Goal: Task Accomplishment & Management: Manage account settings

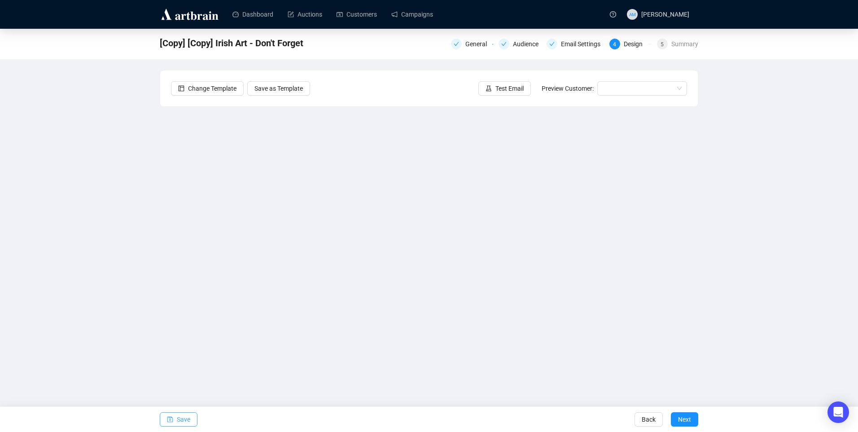
click at [181, 414] on span "Save" at bounding box center [183, 418] width 13 height 25
click at [402, 10] on link "Campaigns" at bounding box center [412, 14] width 42 height 23
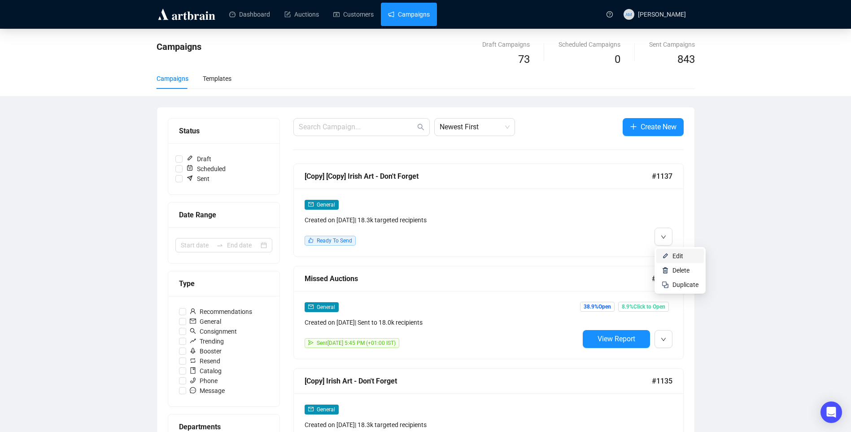
click at [669, 253] on li "Edit" at bounding box center [680, 256] width 48 height 14
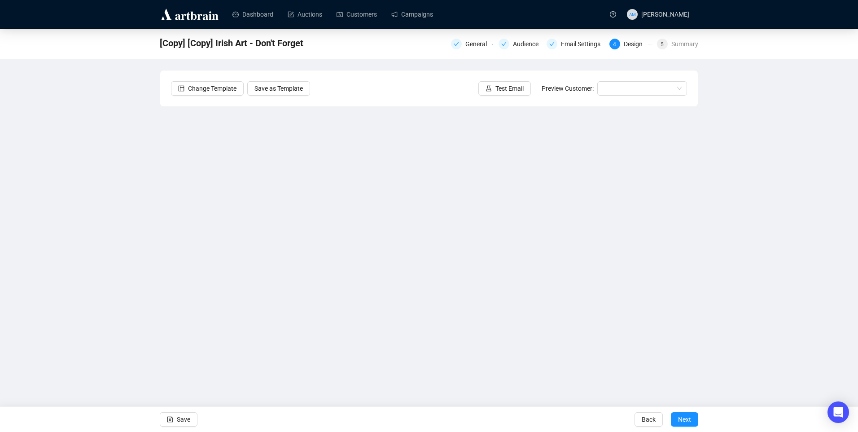
click at [137, 168] on div "[Copy] [Copy] Irish Art - Don't Forget General Audience Email Settings 4 Design…" at bounding box center [429, 201] width 858 height 345
click at [419, 87] on div "Change Template Save as Template Test Email Preview Customer:" at bounding box center [428, 88] width 537 height 36
click at [790, 78] on div "[Copy] [Copy] Irish Art - Don't Forget General Audience Email Settings 4 Design…" at bounding box center [429, 201] width 858 height 345
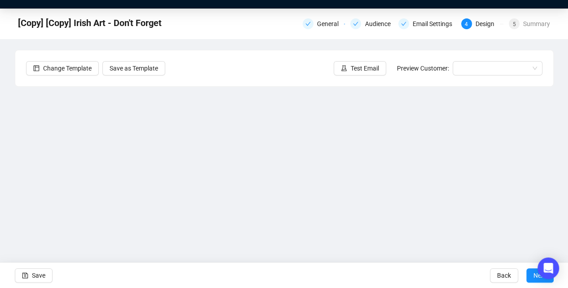
scroll to position [45, 0]
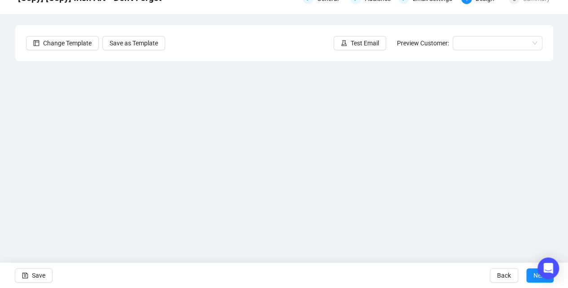
click at [217, 39] on div "Change Template Save as Template Test Email Preview Customer:" at bounding box center [283, 43] width 537 height 36
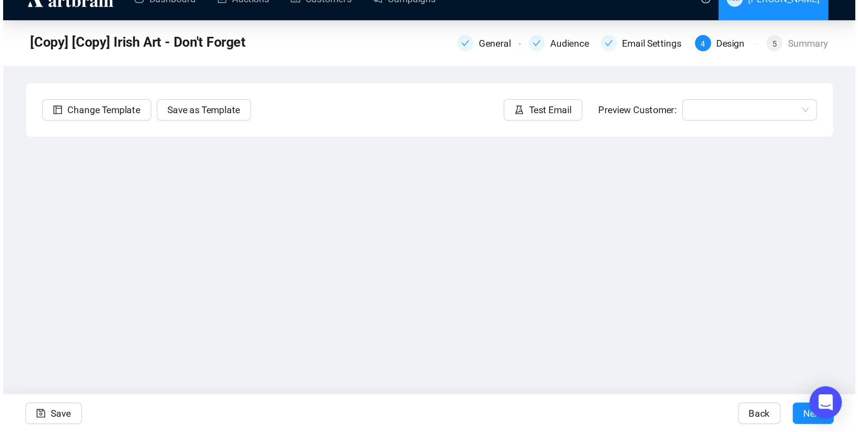
scroll to position [0, 0]
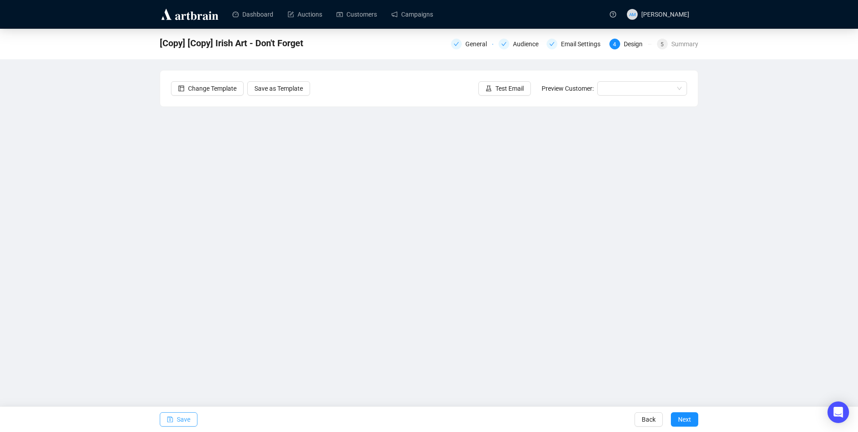
click at [192, 418] on button "Save" at bounding box center [179, 419] width 38 height 14
click at [793, 231] on div "[Copy] [Copy] Irish Art - Don't Forget General Audience Email Settings 4 Design…" at bounding box center [429, 201] width 858 height 345
click at [744, 249] on div "[Copy] [Copy] Irish Art - Don't Forget General Audience Email Settings 4 Design…" at bounding box center [429, 201] width 858 height 345
click at [731, 200] on div "[Copy] [Copy] Irish Art - Don't Forget General Audience Email Settings 4 Design…" at bounding box center [429, 201] width 858 height 345
click at [741, 149] on div "[Copy] [Copy] Irish Art - Don't Forget General Audience Email Settings 4 Design…" at bounding box center [429, 201] width 858 height 345
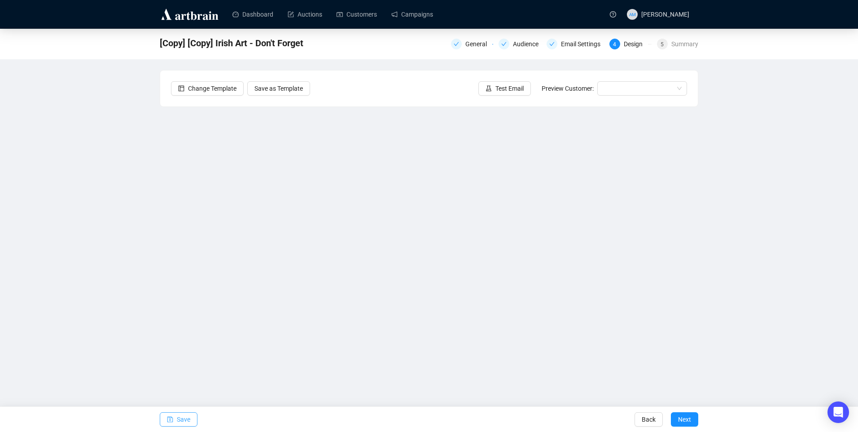
click at [179, 417] on span "Save" at bounding box center [183, 418] width 13 height 25
click at [498, 89] on span "Test Email" at bounding box center [509, 88] width 28 height 10
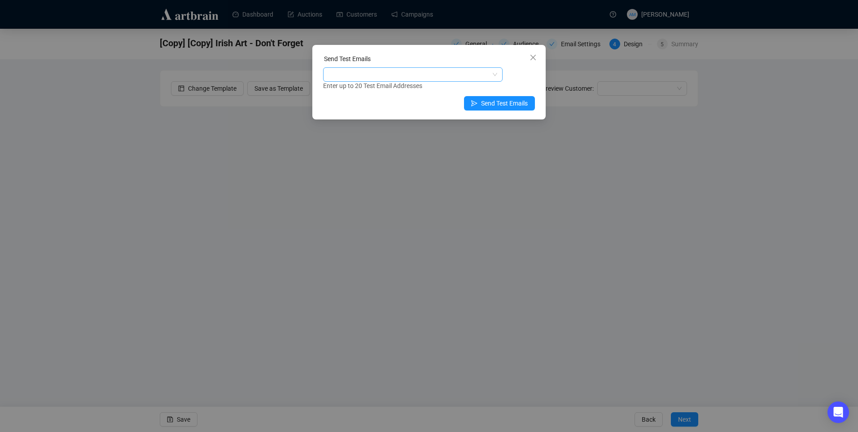
click at [428, 81] on div at bounding box center [412, 74] width 179 height 14
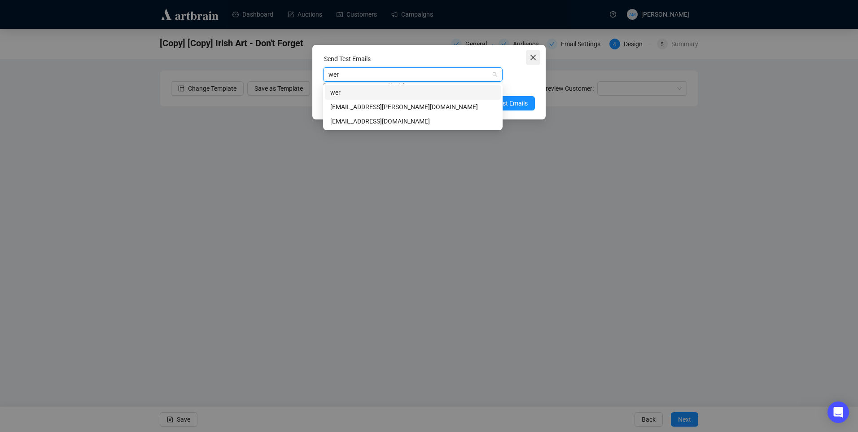
type input "wer"
click at [537, 57] on span "Close" at bounding box center [533, 57] width 14 height 7
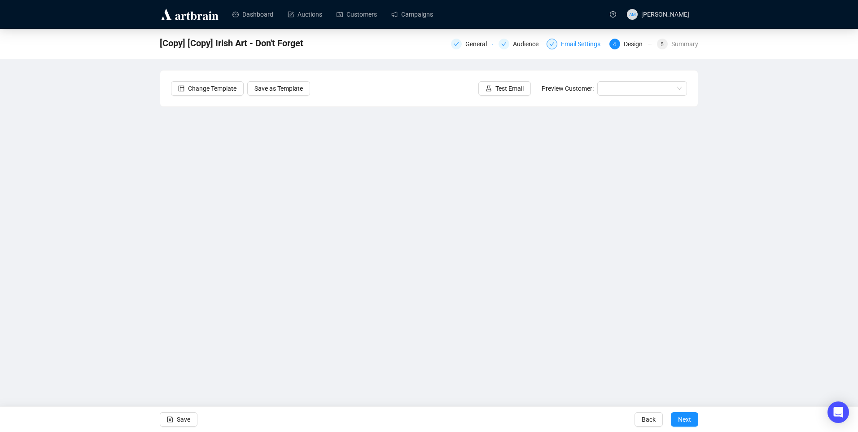
click at [580, 43] on div "Email Settings" at bounding box center [583, 44] width 45 height 11
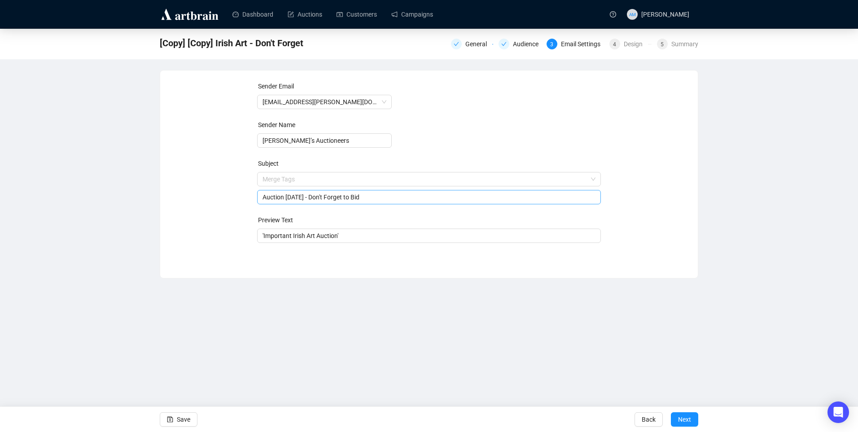
click at [384, 182] on span "Merge Tags Auction Tomorrow - Don't Forget to Bid" at bounding box center [429, 187] width 344 height 25
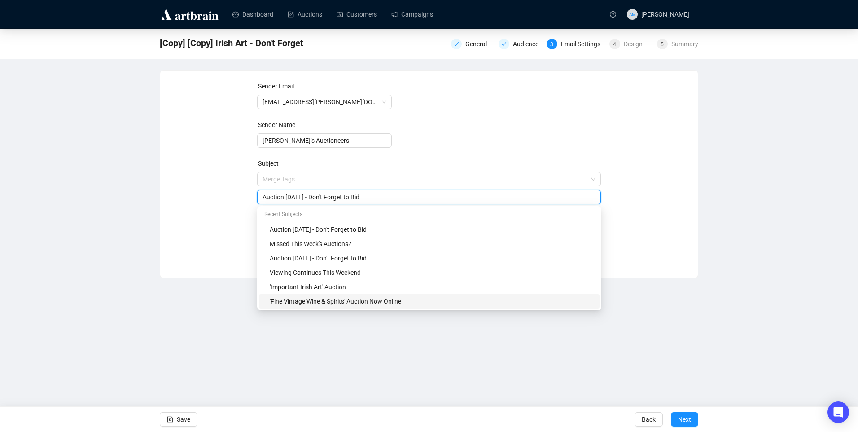
click at [394, 303] on div "'Fine Vintage Wine & Spirits' Auction Now Online" at bounding box center [432, 301] width 324 height 10
drag, startPoint x: 338, startPoint y: 197, endPoint x: 277, endPoint y: 199, distance: 61.5
click at [277, 199] on input "'Fine Vintage Wine & Spirits' Auction Now Online" at bounding box center [428, 197] width 333 height 10
drag, startPoint x: 339, startPoint y: 197, endPoint x: 265, endPoint y: 202, distance: 74.6
click at [265, 202] on span "'Fine Vintage Wine & Spirits' Auction Now Online" at bounding box center [428, 197] width 333 height 10
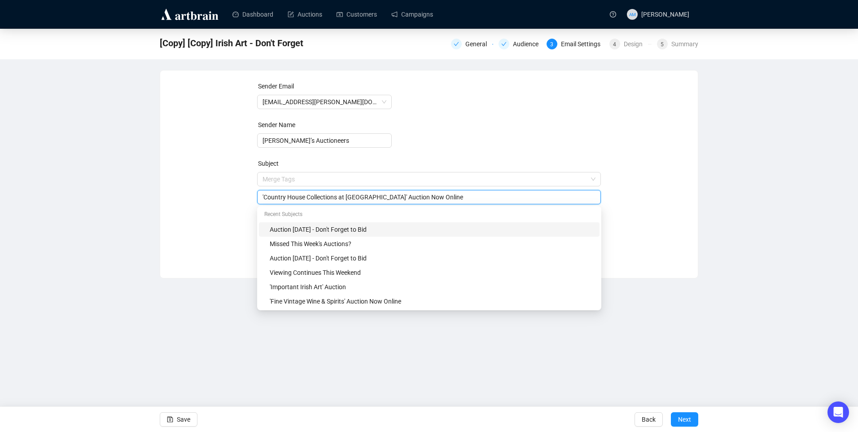
type input "'Country House Collections at Townley' Auction Now Online"
click at [489, 124] on form "Sender Email info@adams.ie Sender Name Adam’s Auctioneers Subject Merge Tags 'C…" at bounding box center [429, 162] width 344 height 162
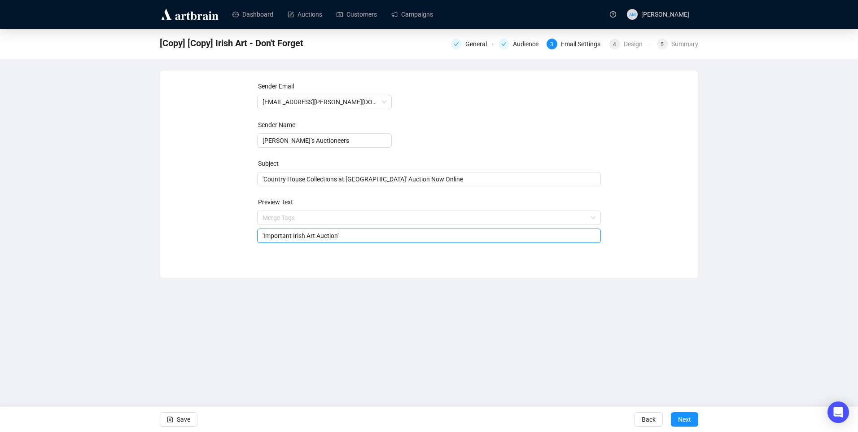
click at [374, 236] on input "'Important Irish Art Auction'" at bounding box center [428, 236] width 333 height 10
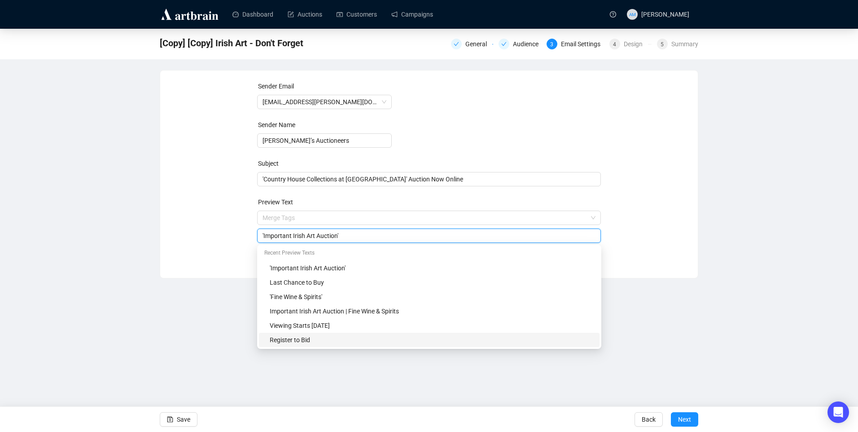
click at [371, 339] on div "Register to Bid" at bounding box center [432, 340] width 324 height 10
type input "Register to Bid"
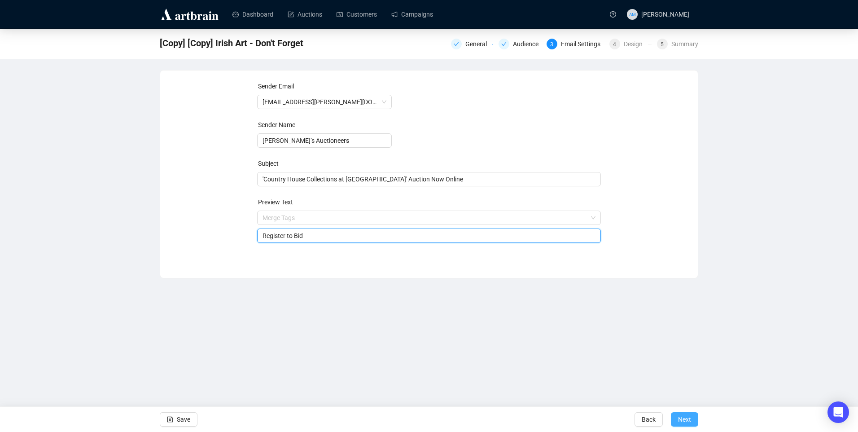
click at [684, 417] on span "Next" at bounding box center [684, 418] width 13 height 25
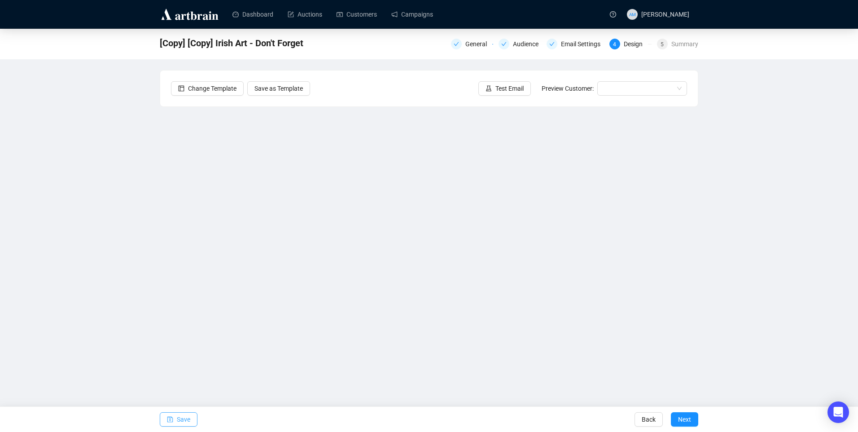
click at [177, 419] on span "Save" at bounding box center [183, 418] width 13 height 25
click at [185, 425] on span "Save" at bounding box center [183, 418] width 13 height 25
click at [508, 89] on span "Test Email" at bounding box center [509, 88] width 28 height 10
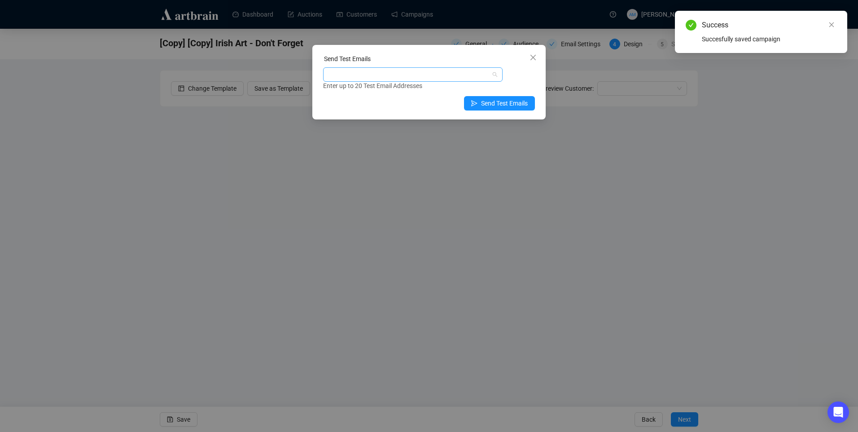
click at [433, 74] on div at bounding box center [408, 74] width 166 height 13
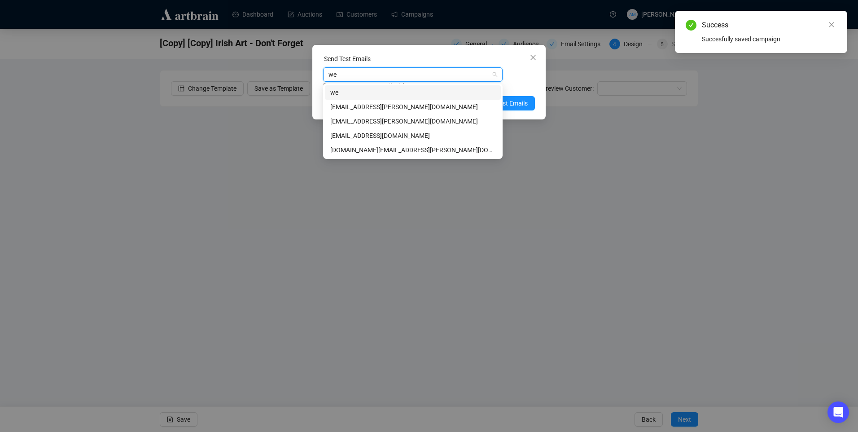
type input "wer"
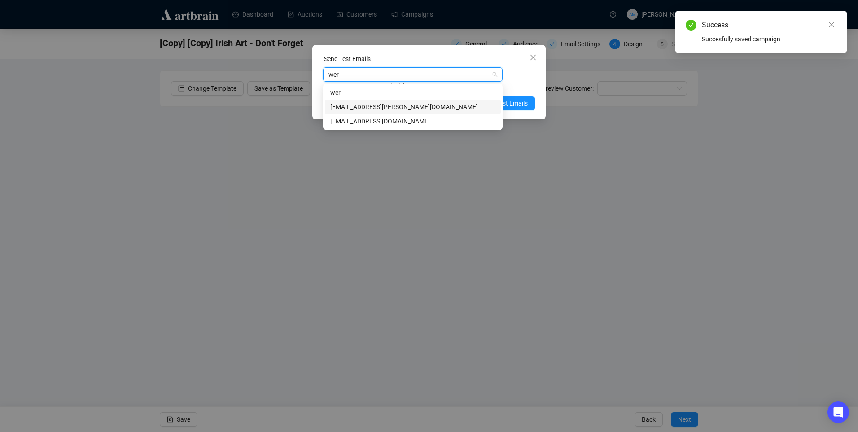
click at [415, 109] on div "weronika@adams.ie" at bounding box center [412, 107] width 165 height 10
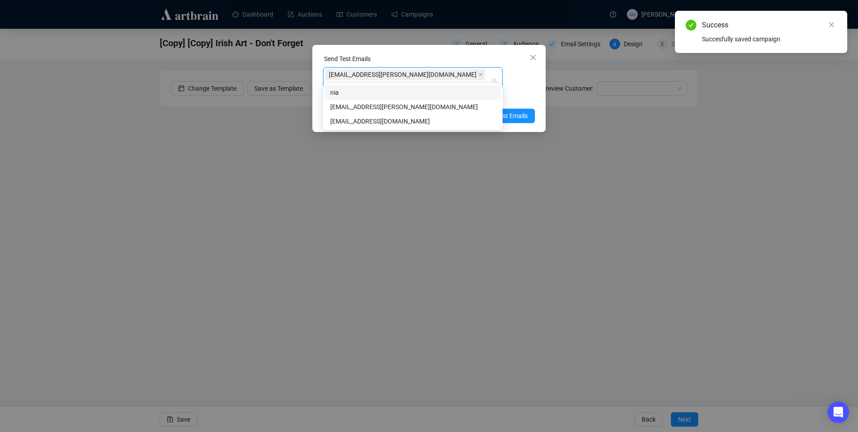
type input "niam"
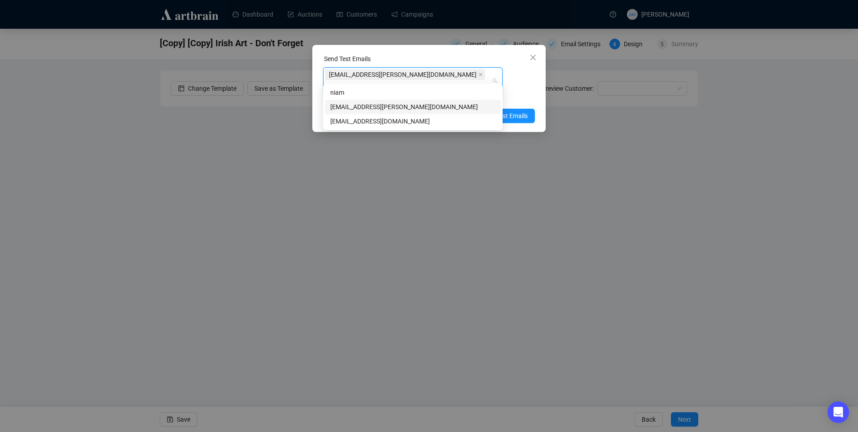
click at [406, 107] on div "niamh@adams.ie" at bounding box center [412, 107] width 165 height 10
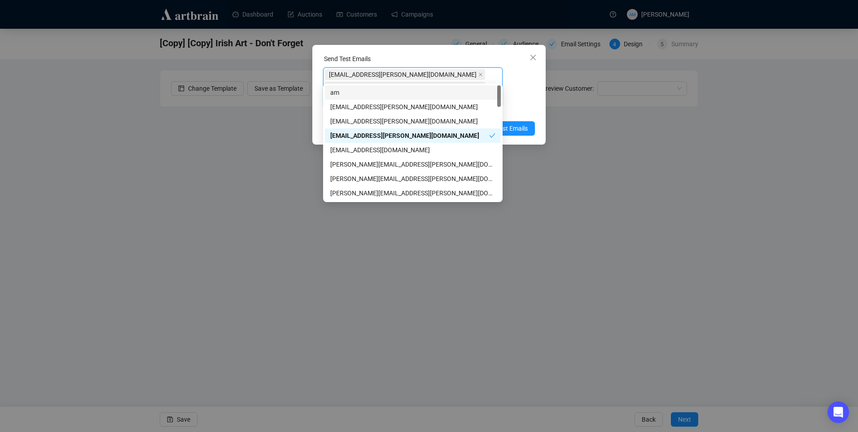
type input "amy"
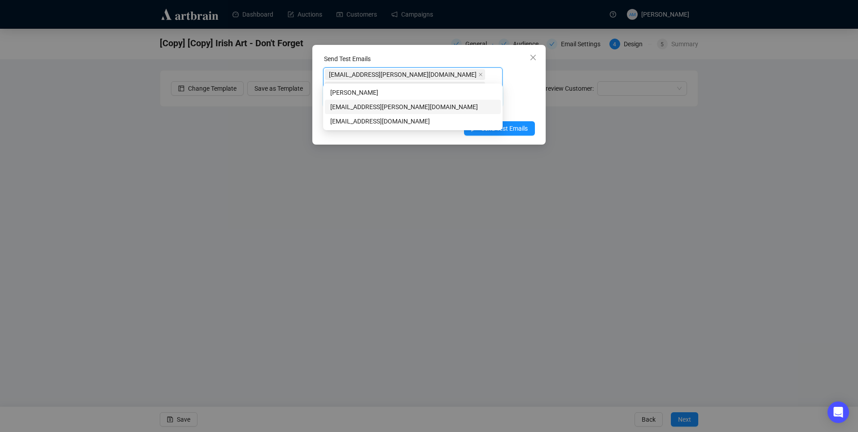
click at [388, 104] on div "amymcnamara@adams.ie" at bounding box center [412, 107] width 165 height 10
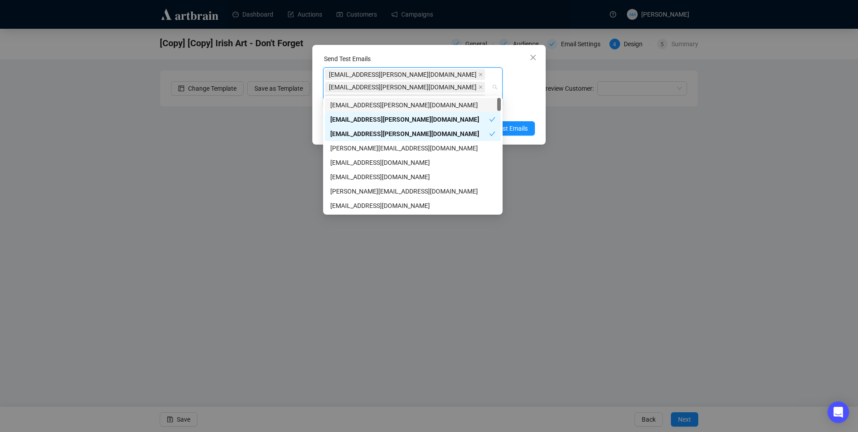
click at [535, 94] on div "Send Test Emails weronika@adams.ie niamh@adams.ie amymcnamara@adams.ie Enter up…" at bounding box center [428, 95] width 233 height 100
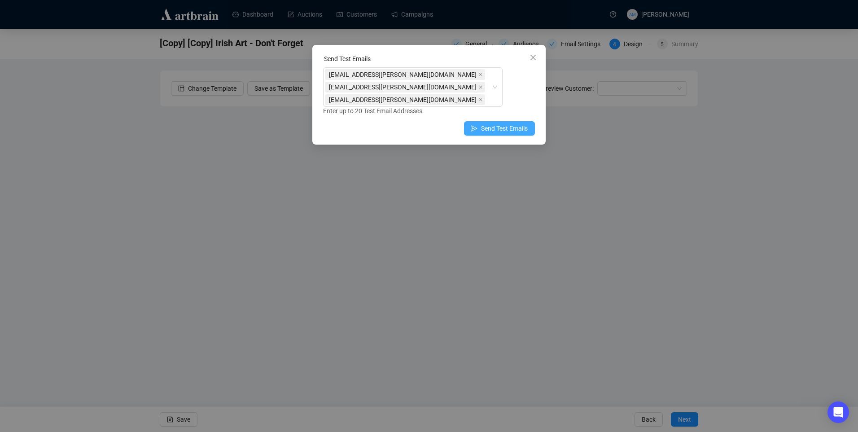
click at [493, 123] on span "Send Test Emails" at bounding box center [504, 128] width 47 height 10
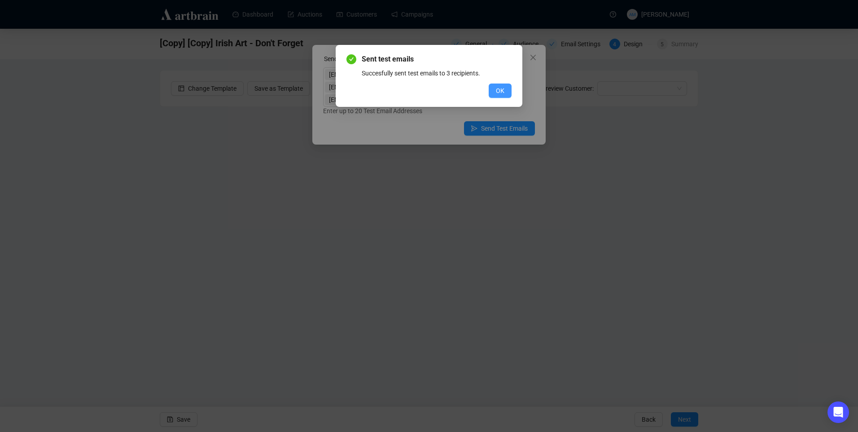
click at [500, 94] on span "OK" at bounding box center [500, 91] width 9 height 10
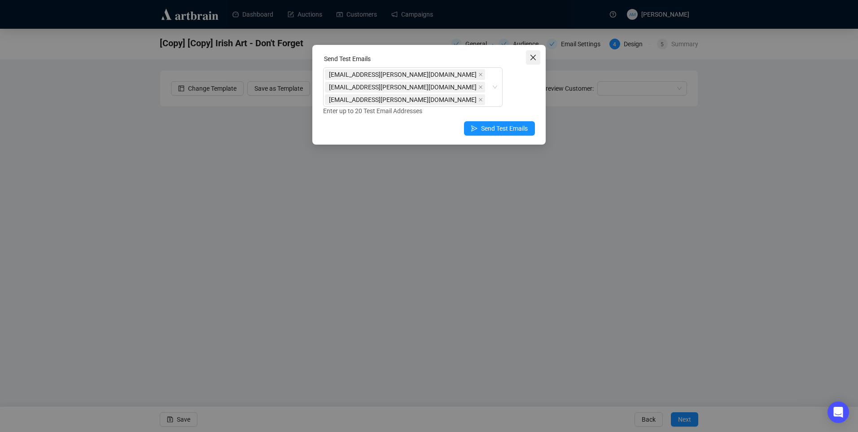
click at [537, 58] on span "Close" at bounding box center [533, 57] width 14 height 7
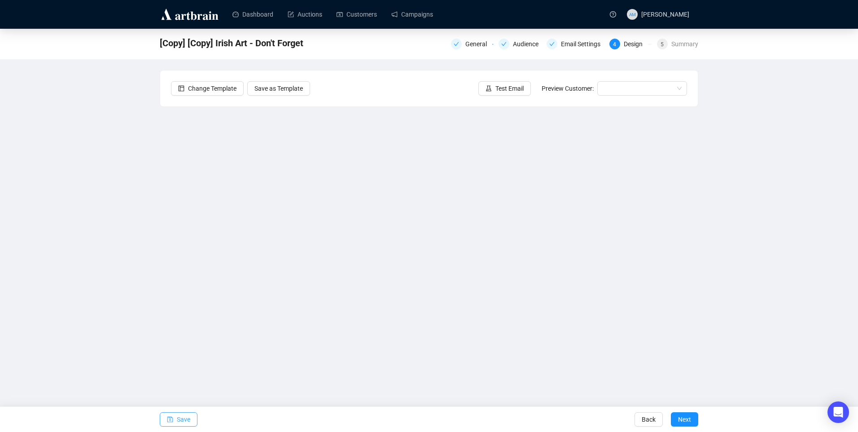
click at [181, 417] on span "Save" at bounding box center [183, 418] width 13 height 25
click at [189, 415] on span "Save" at bounding box center [183, 418] width 13 height 25
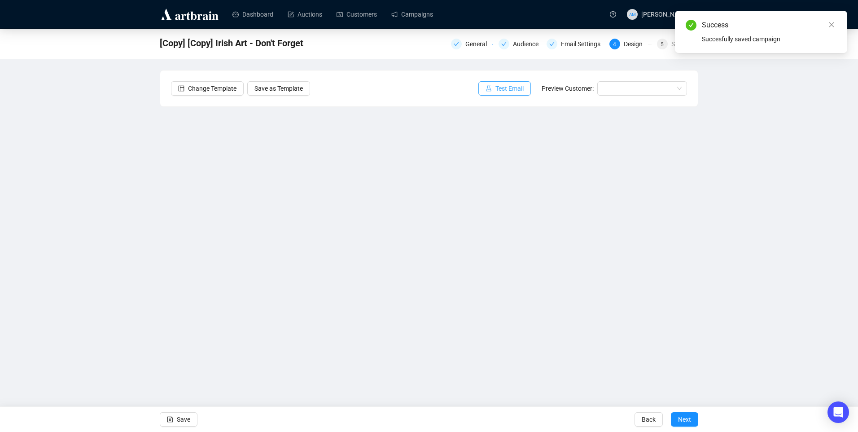
click at [505, 87] on span "Test Email" at bounding box center [509, 88] width 28 height 10
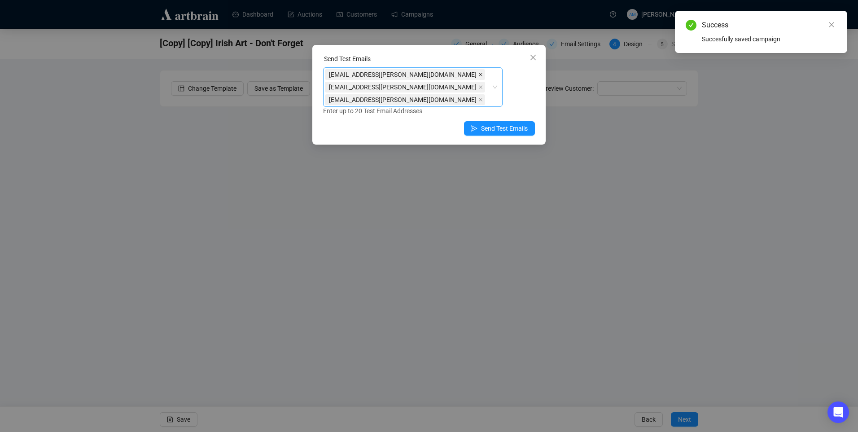
click at [479, 74] on icon "close" at bounding box center [481, 75] width 4 height 4
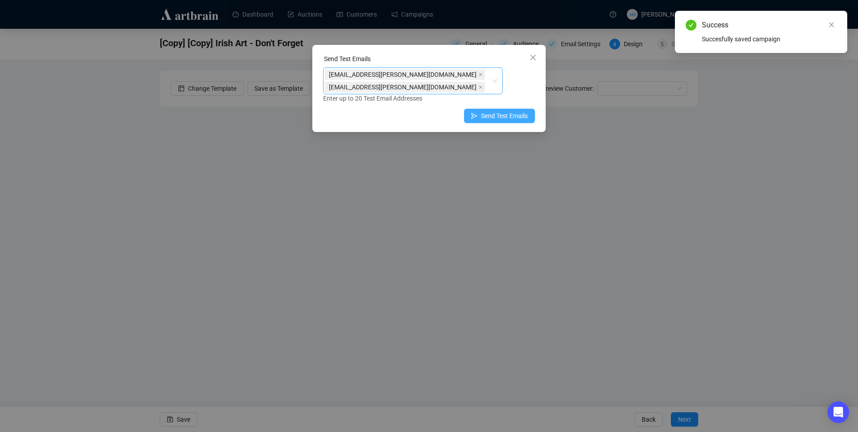
click at [510, 111] on span "Send Test Emails" at bounding box center [504, 116] width 47 height 10
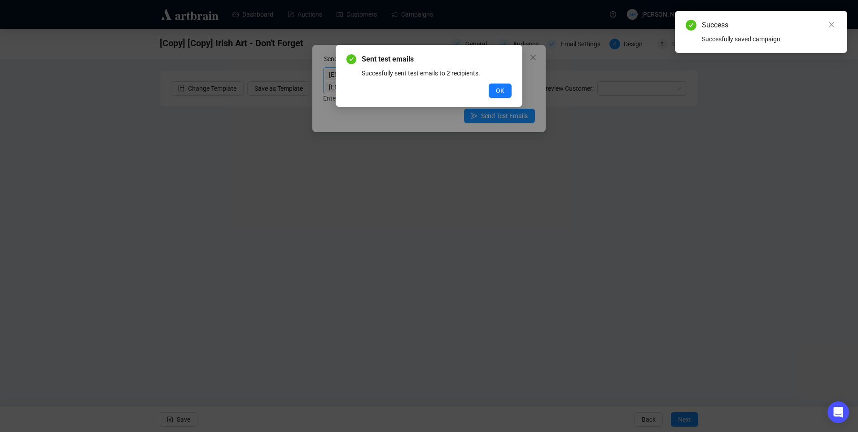
click at [498, 80] on div "Sent test emails Succesfully sent test emails to 2 recipients. OK" at bounding box center [428, 76] width 165 height 44
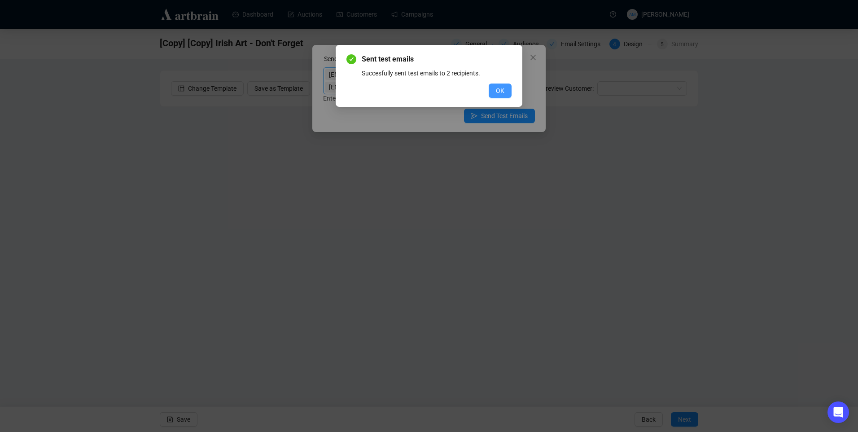
click at [499, 88] on span "OK" at bounding box center [500, 91] width 9 height 10
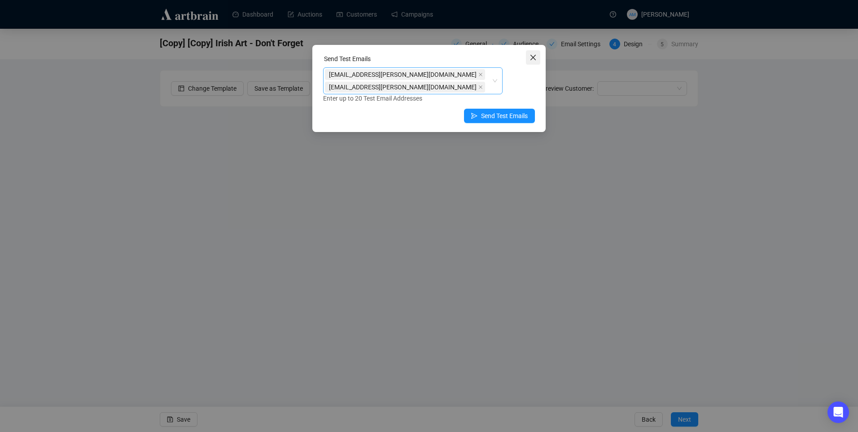
click at [537, 55] on span "Close" at bounding box center [533, 57] width 14 height 7
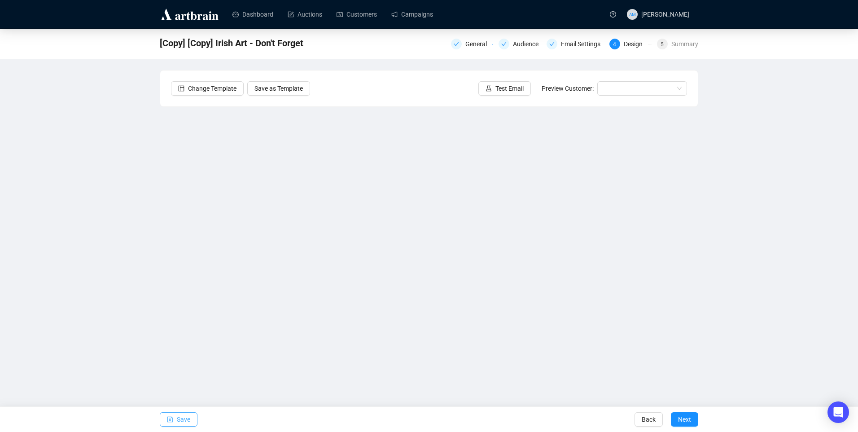
click at [182, 422] on span "Save" at bounding box center [183, 418] width 13 height 25
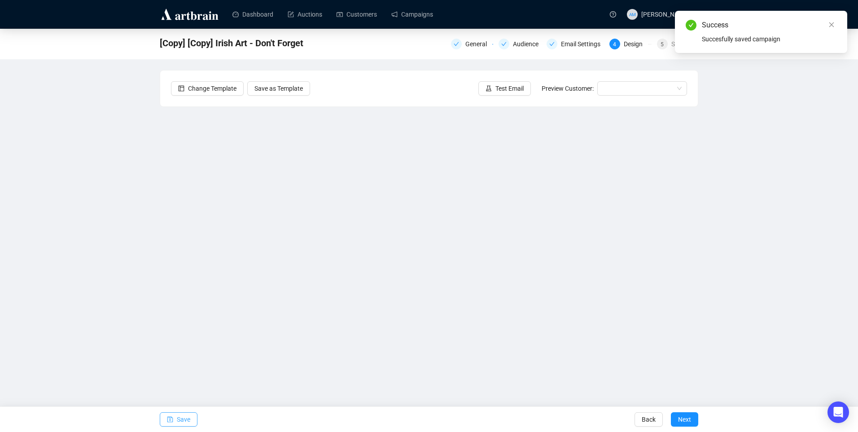
click at [175, 418] on button "Save" at bounding box center [179, 419] width 38 height 14
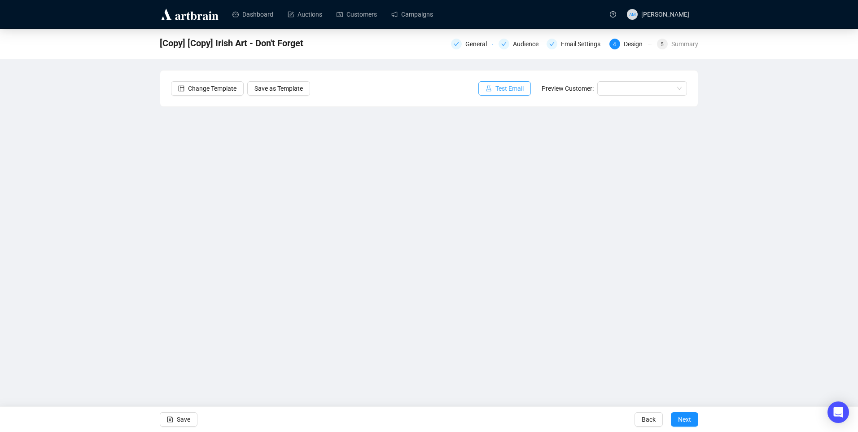
click at [495, 92] on button "Test Email" at bounding box center [504, 88] width 52 height 14
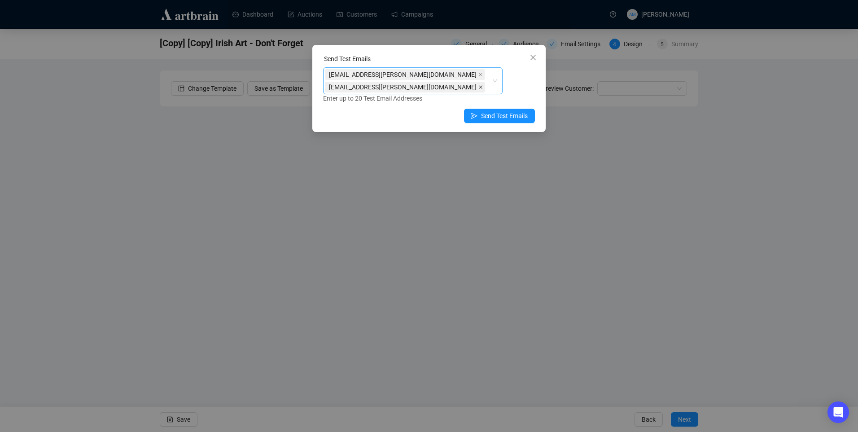
click at [478, 85] on icon "close" at bounding box center [480, 87] width 4 height 4
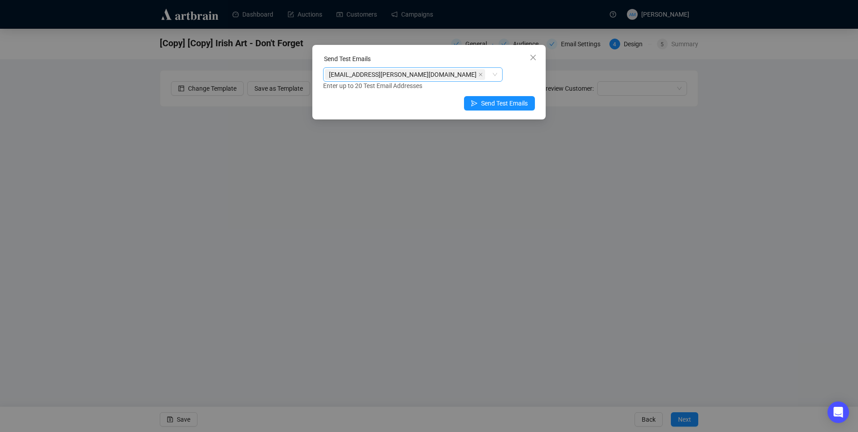
click at [478, 73] on icon "close" at bounding box center [480, 74] width 4 height 4
click at [361, 78] on div at bounding box center [408, 74] width 166 height 13
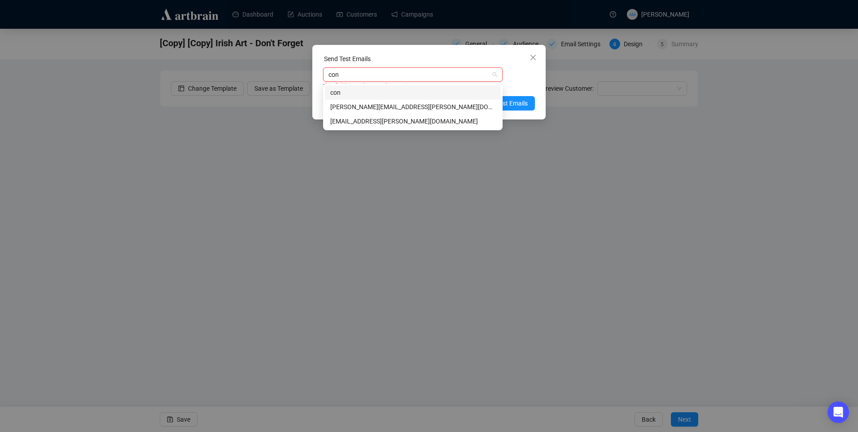
type input "cono"
click at [361, 103] on div "conor@adams.ie" at bounding box center [412, 107] width 165 height 10
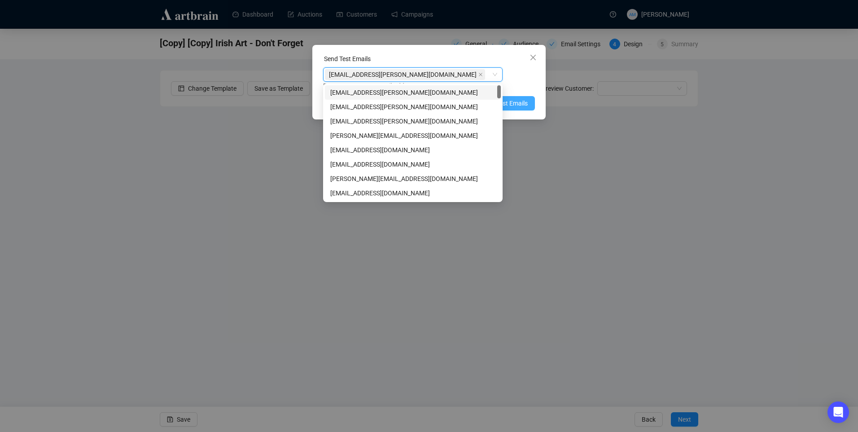
click at [516, 105] on span "Send Test Emails" at bounding box center [504, 103] width 47 height 10
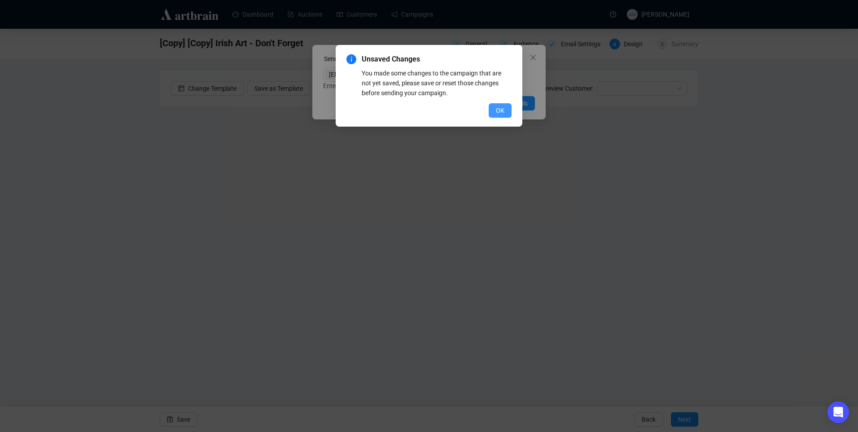
click at [499, 105] on span "OK" at bounding box center [500, 110] width 9 height 10
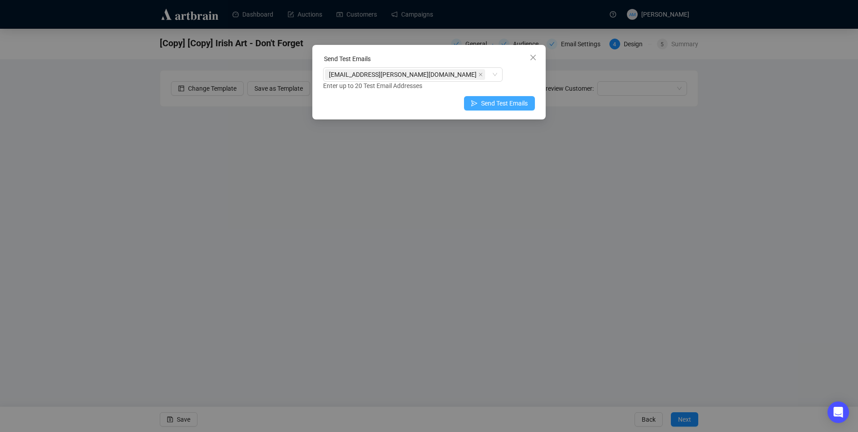
click at [477, 109] on button "Send Test Emails" at bounding box center [499, 103] width 71 height 14
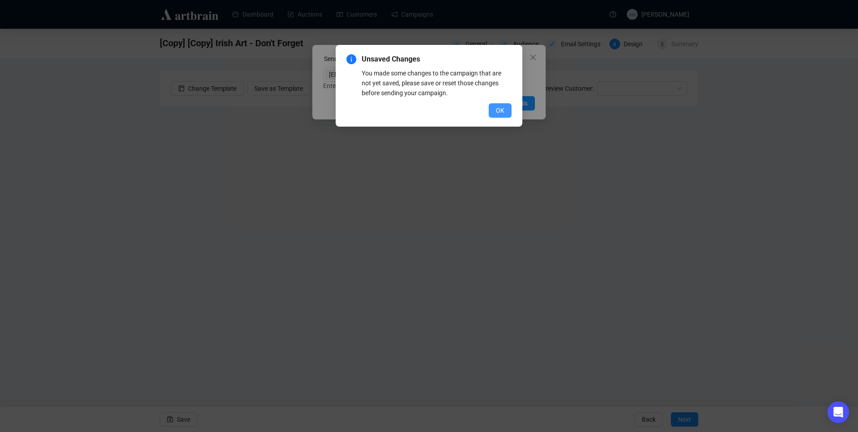
click at [501, 113] on span "OK" at bounding box center [500, 110] width 9 height 10
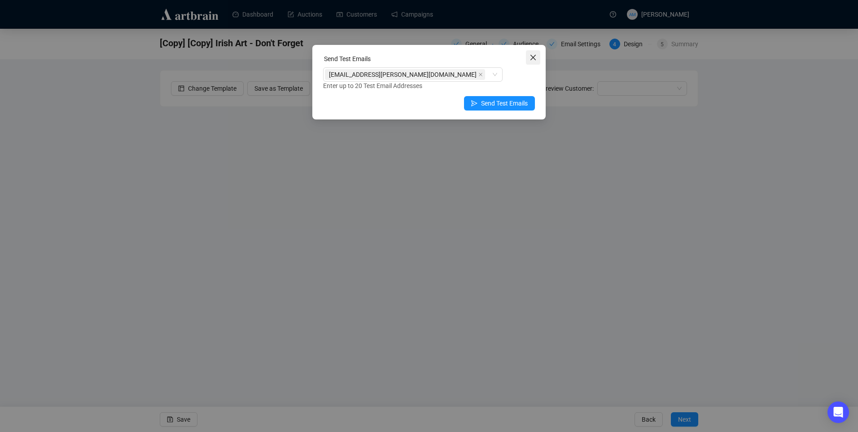
click at [530, 54] on icon "close" at bounding box center [532, 57] width 7 height 7
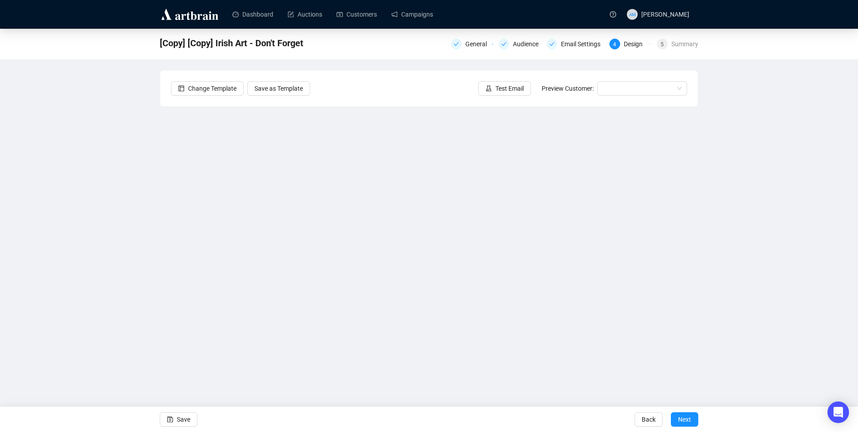
click at [178, 426] on span "Save" at bounding box center [183, 418] width 13 height 25
click at [516, 89] on span "Test Email" at bounding box center [509, 88] width 28 height 10
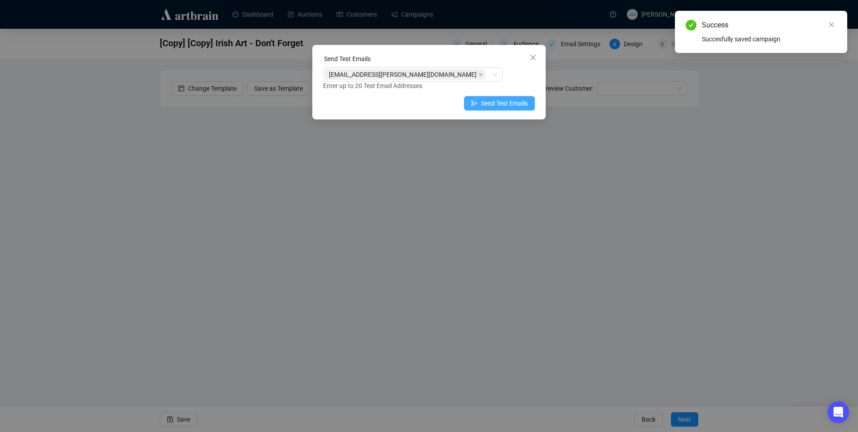
click at [501, 107] on span "Send Test Emails" at bounding box center [504, 103] width 47 height 10
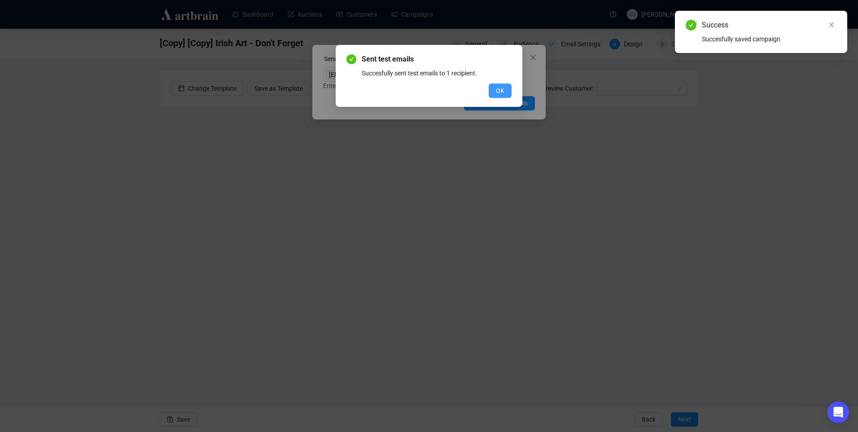
click at [495, 92] on button "OK" at bounding box center [500, 90] width 23 height 14
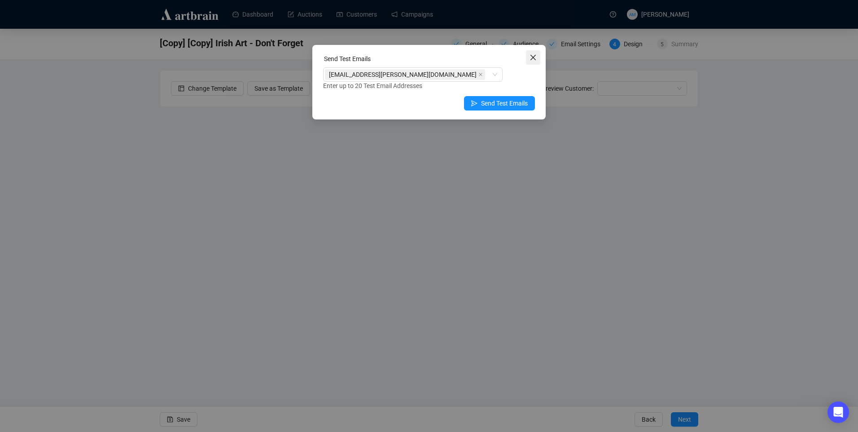
click at [532, 57] on icon "close" at bounding box center [532, 57] width 5 height 5
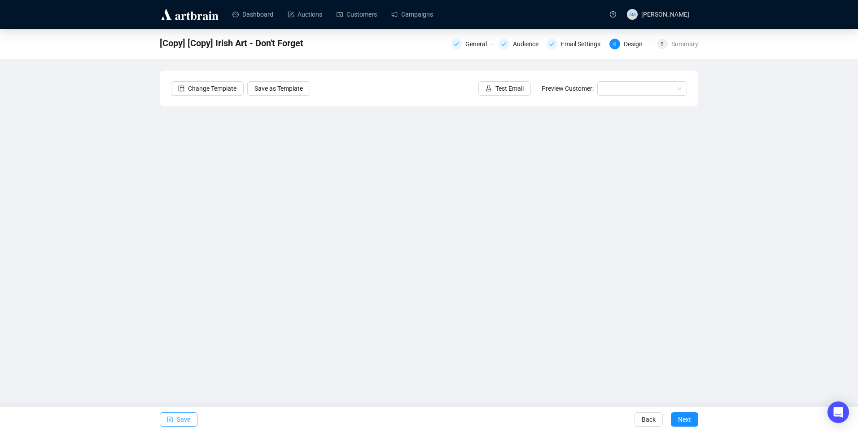
click at [187, 421] on span "Save" at bounding box center [183, 418] width 13 height 25
click at [187, 419] on span "Save" at bounding box center [183, 418] width 13 height 25
click at [183, 418] on span "Save" at bounding box center [183, 418] width 13 height 25
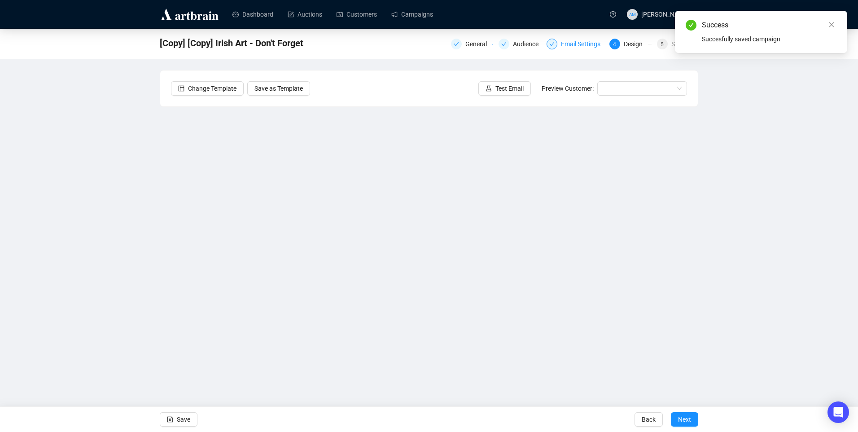
click at [571, 44] on div "Email Settings" at bounding box center [583, 44] width 45 height 11
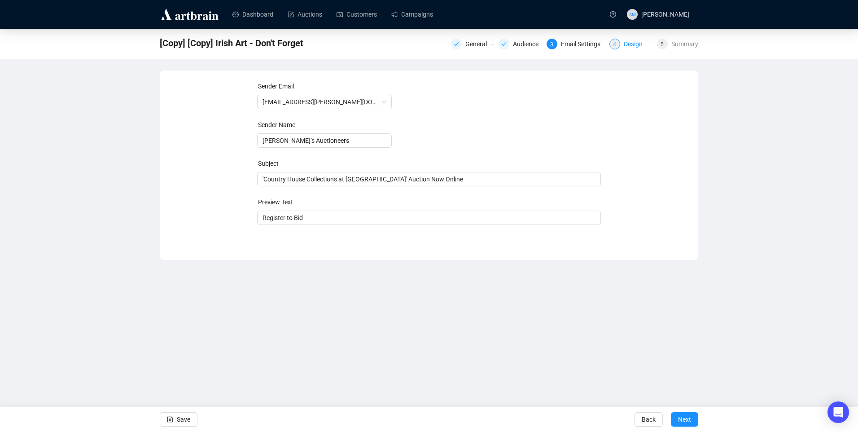
click at [632, 45] on div "Design" at bounding box center [636, 44] width 24 height 11
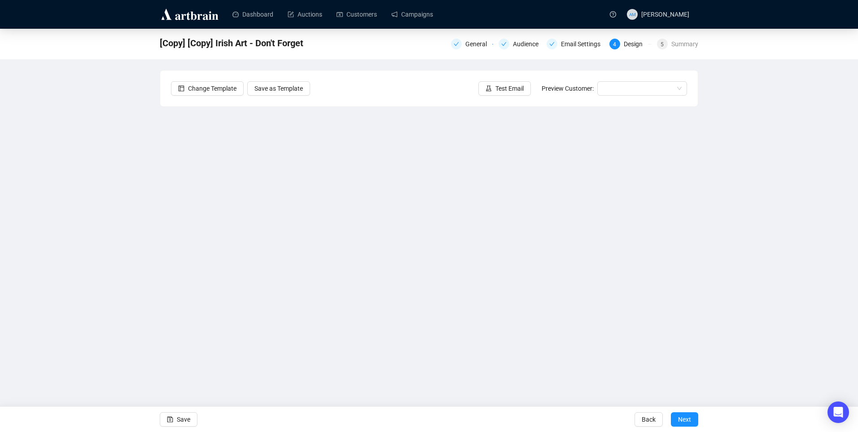
click at [107, 142] on div "[Copy] [Copy] Irish Art - Don't Forget General Audience Email Settings 4 Design…" at bounding box center [429, 201] width 858 height 345
click at [185, 419] on span "Save" at bounding box center [183, 418] width 13 height 25
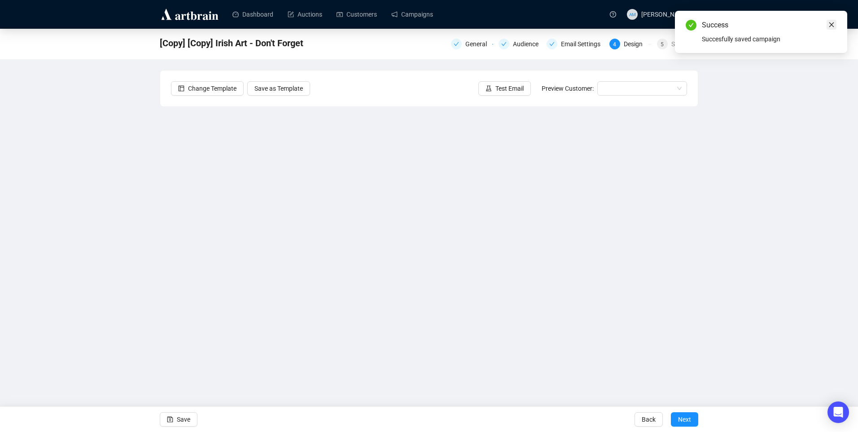
click at [831, 23] on icon "close" at bounding box center [831, 25] width 6 height 6
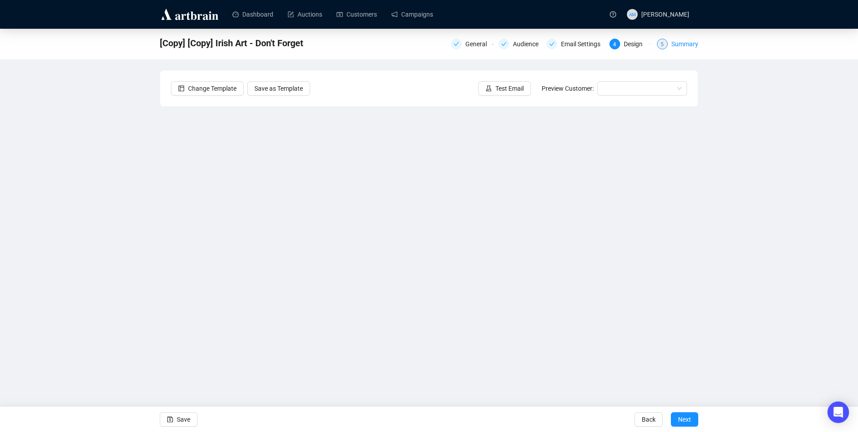
click at [678, 42] on div "Summary" at bounding box center [684, 44] width 27 height 11
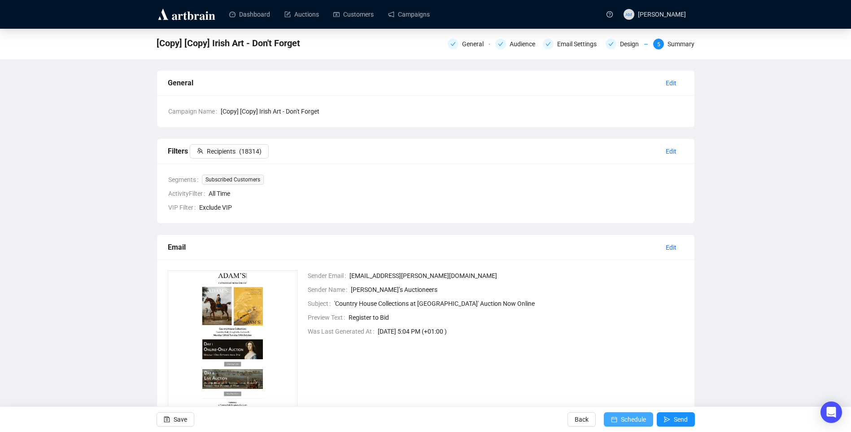
click at [632, 414] on span "Schedule" at bounding box center [633, 418] width 25 height 25
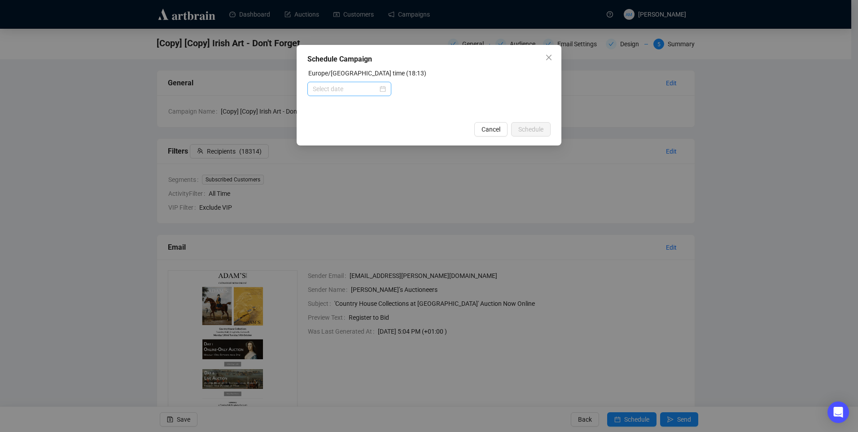
click at [384, 85] on div at bounding box center [349, 89] width 73 height 10
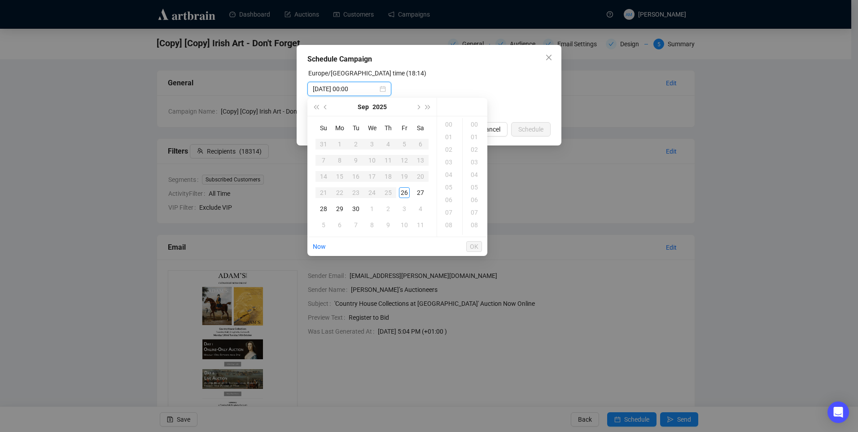
type input "2025-10-04 00:00"
click at [421, 189] on div "27" at bounding box center [420, 192] width 11 height 11
click at [450, 161] on div "10" at bounding box center [450, 160] width 22 height 13
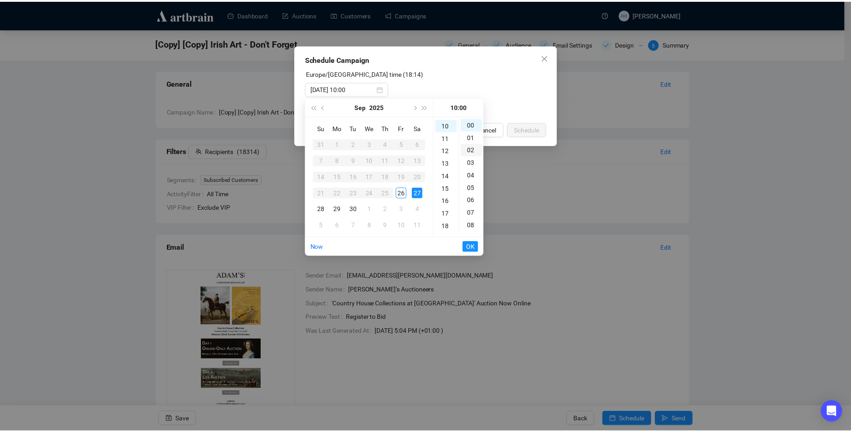
scroll to position [126, 0]
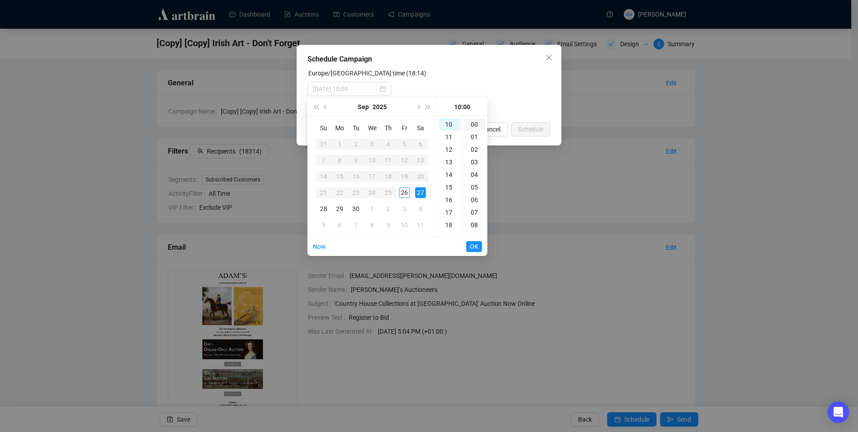
click at [474, 122] on div "00" at bounding box center [475, 124] width 22 height 13
click at [473, 122] on div "00" at bounding box center [475, 124] width 22 height 13
type input "2025-09-27 10:00"
click at [478, 244] on span "OK" at bounding box center [474, 246] width 9 height 17
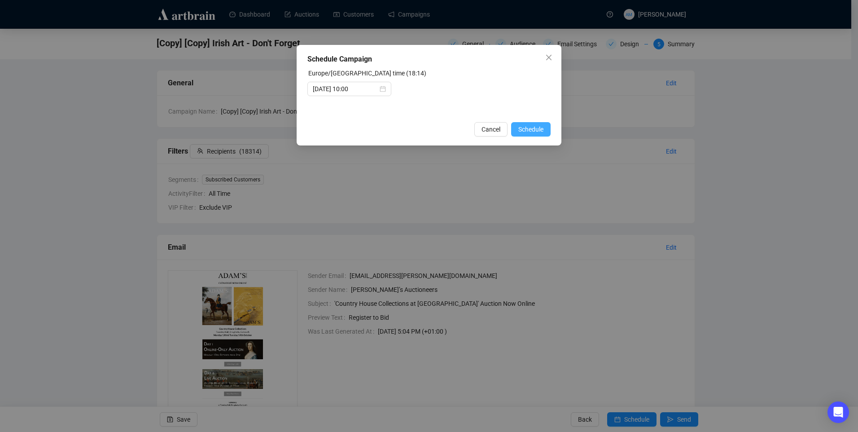
click at [540, 131] on span "Schedule" at bounding box center [530, 129] width 25 height 10
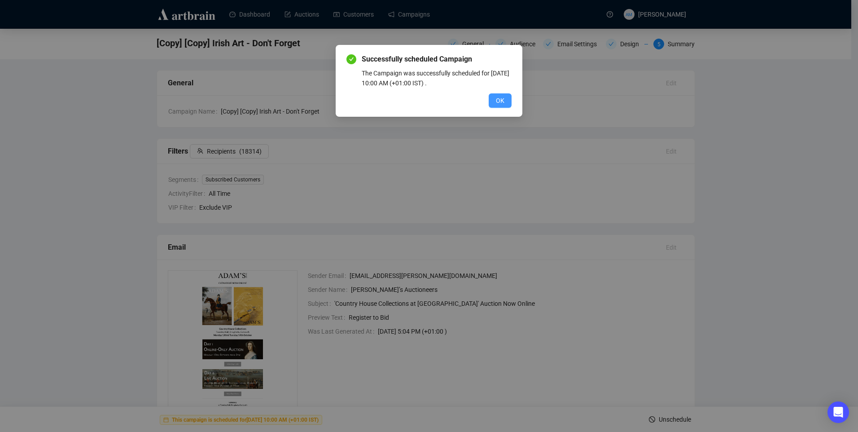
click at [500, 100] on span "OK" at bounding box center [500, 101] width 9 height 10
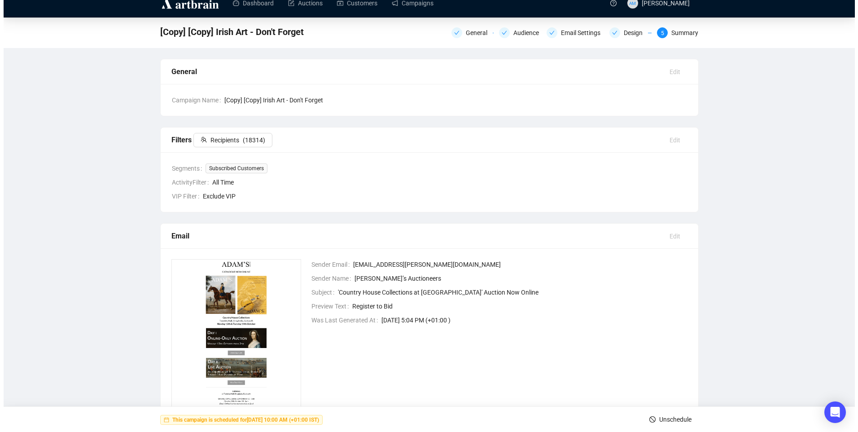
scroll to position [0, 0]
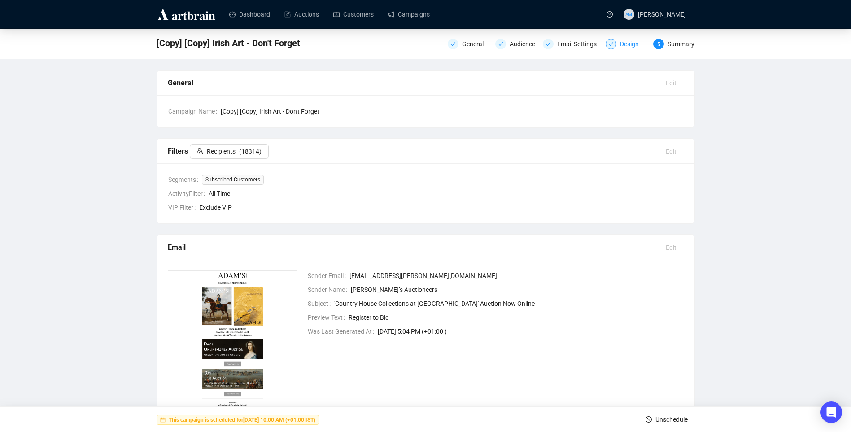
click at [635, 43] on div "Design" at bounding box center [632, 44] width 24 height 11
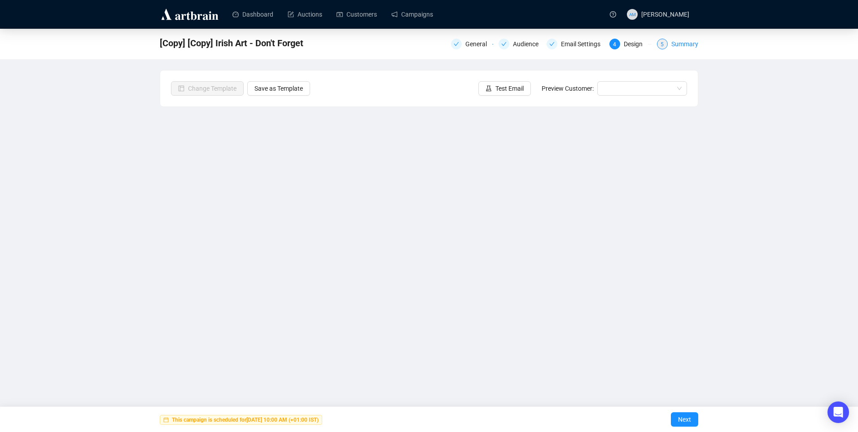
click at [679, 43] on div "Summary" at bounding box center [684, 44] width 27 height 11
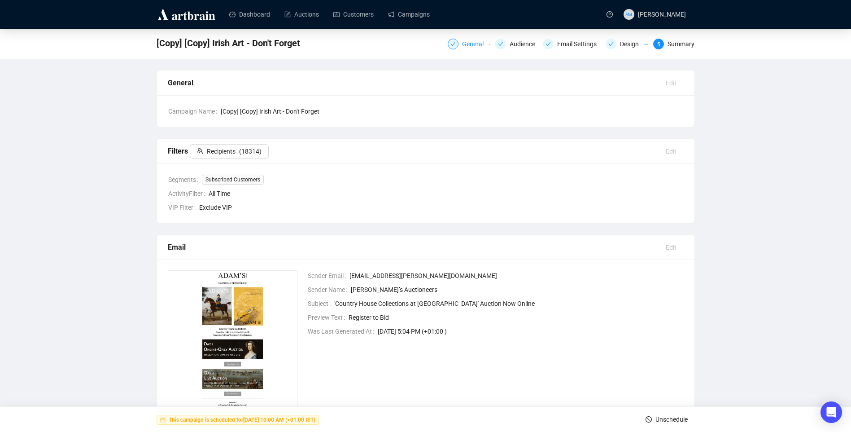
drag, startPoint x: 471, startPoint y: 43, endPoint x: 464, endPoint y: 42, distance: 6.8
click at [471, 42] on div "General" at bounding box center [475, 44] width 27 height 11
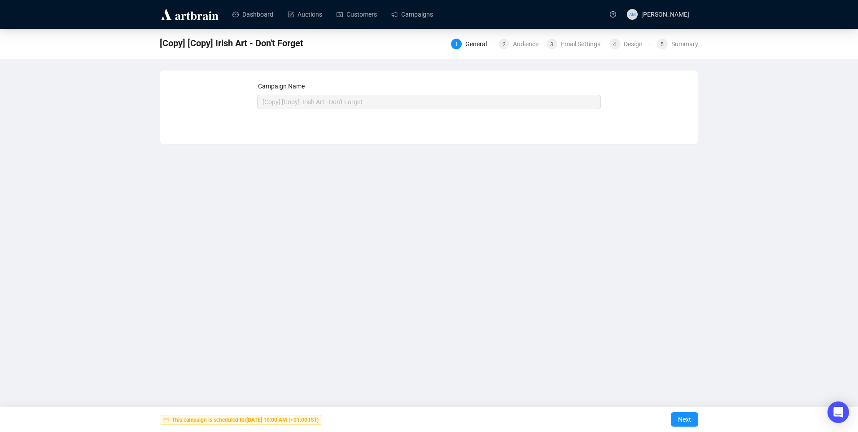
drag, startPoint x: 378, startPoint y: 92, endPoint x: 388, endPoint y: 58, distance: 35.1
click at [379, 91] on div "Campaign Name" at bounding box center [429, 87] width 344 height 13
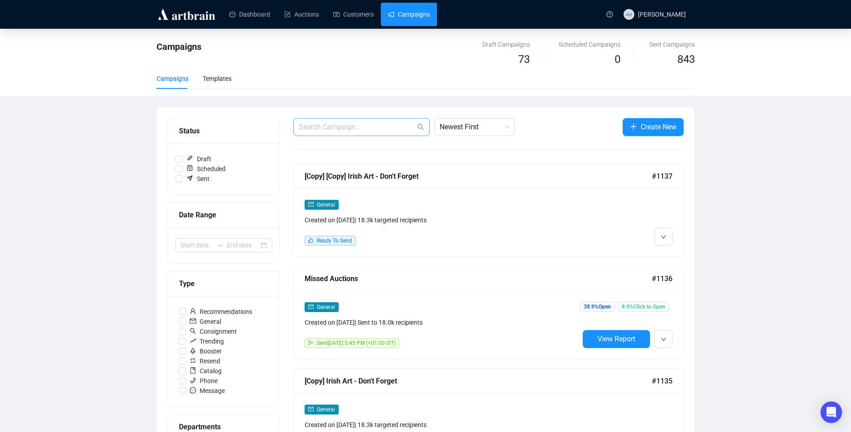
click at [340, 121] on span at bounding box center [361, 127] width 136 height 18
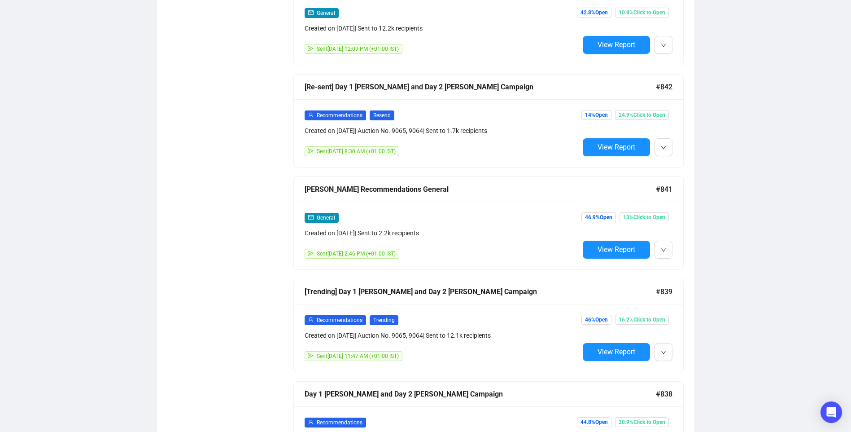
scroll to position [850, 0]
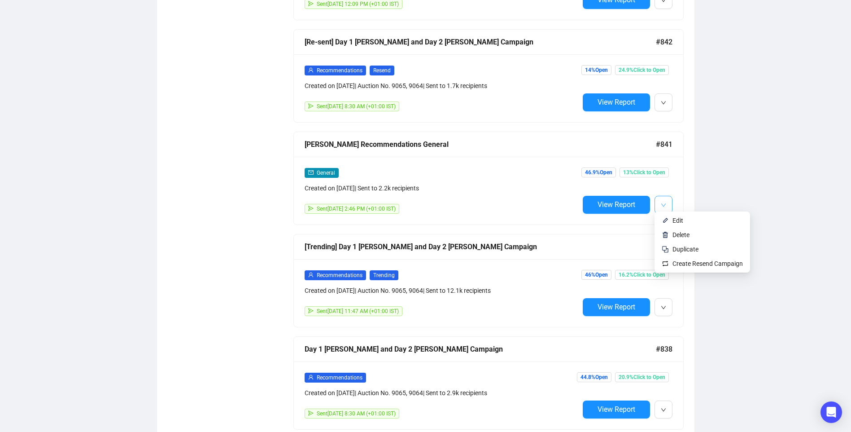
type input "townley"
click at [667, 202] on button "button" at bounding box center [664, 205] width 18 height 18
click at [669, 219] on li "Edit" at bounding box center [702, 220] width 92 height 14
